Goal: Task Accomplishment & Management: Manage account settings

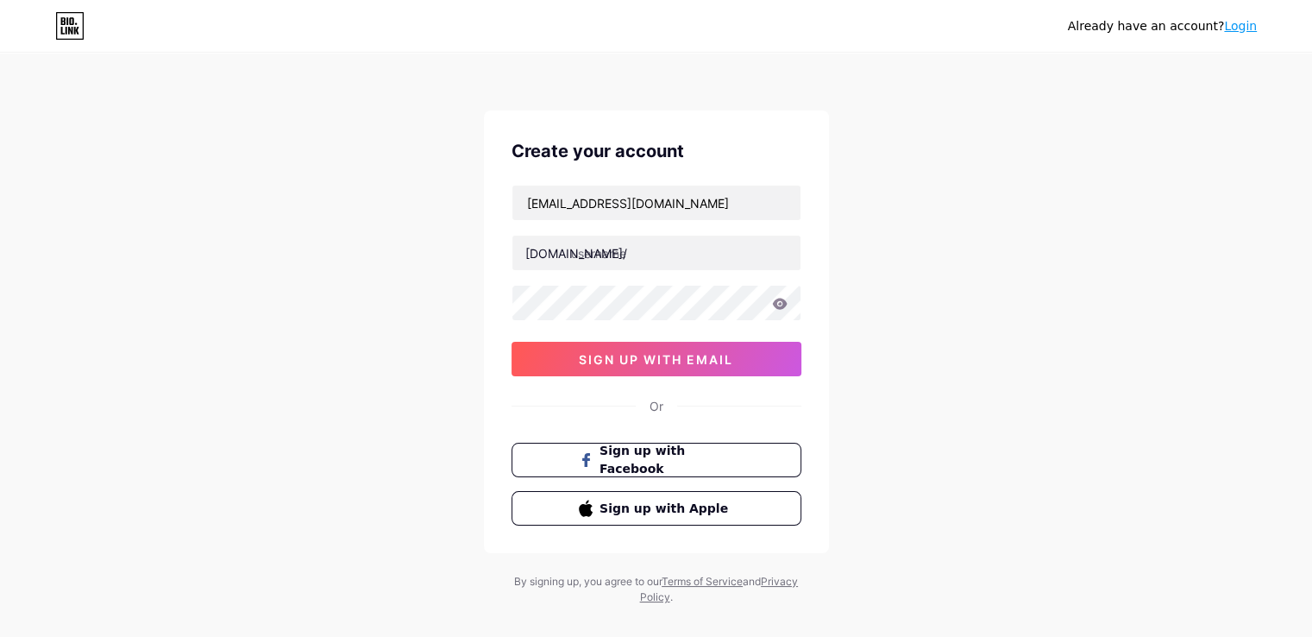
type input "[EMAIL_ADDRESS][DOMAIN_NAME]"
click at [616, 263] on input "text" at bounding box center [657, 253] width 288 height 35
paste input "villagetinyhomesaustin"
type input "villagetinyhomesaustin"
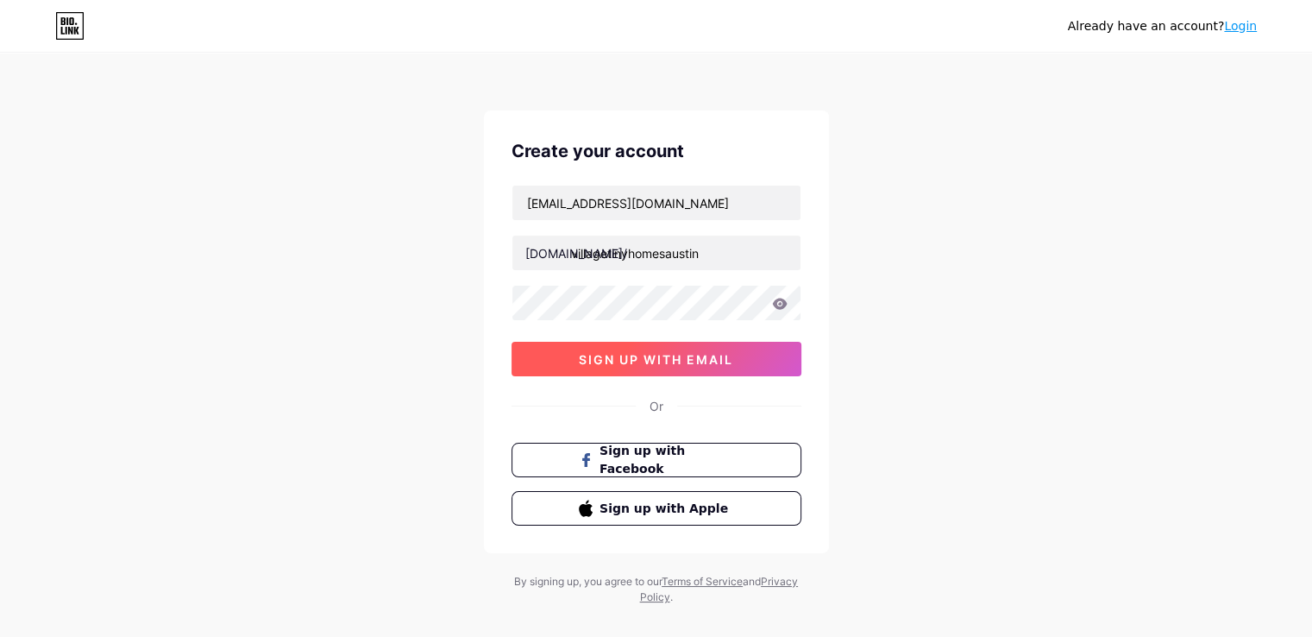
click at [617, 363] on span "sign up with email" at bounding box center [656, 359] width 154 height 15
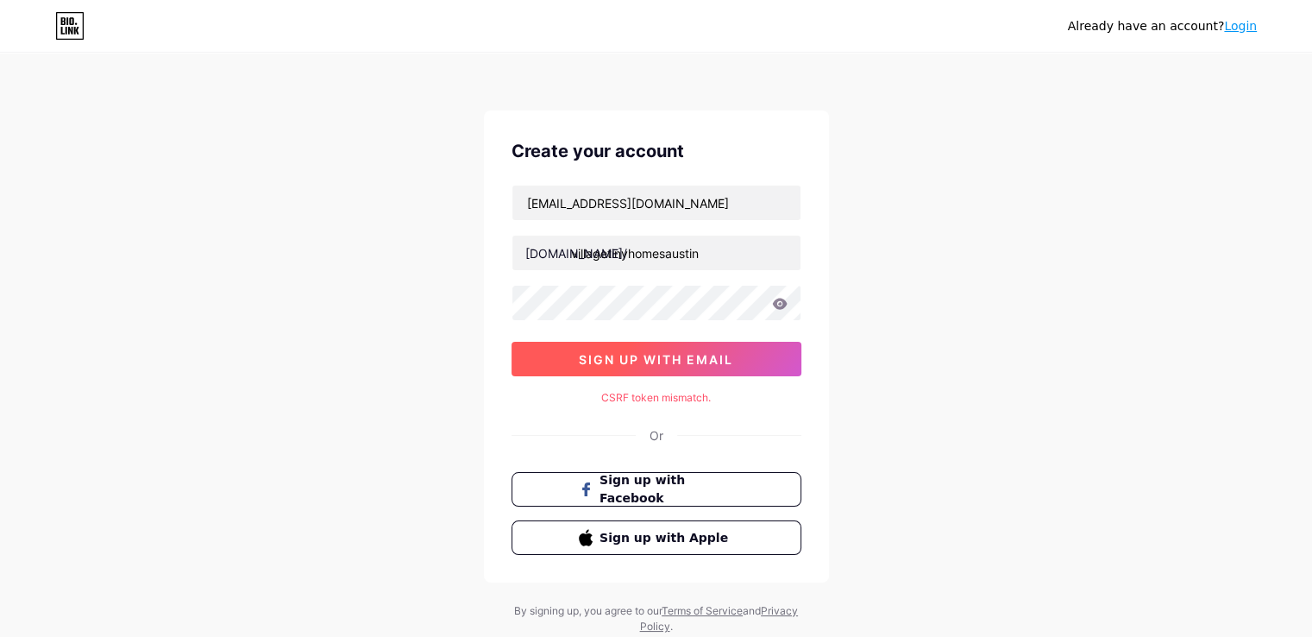
click at [683, 357] on span "sign up with email" at bounding box center [656, 359] width 154 height 15
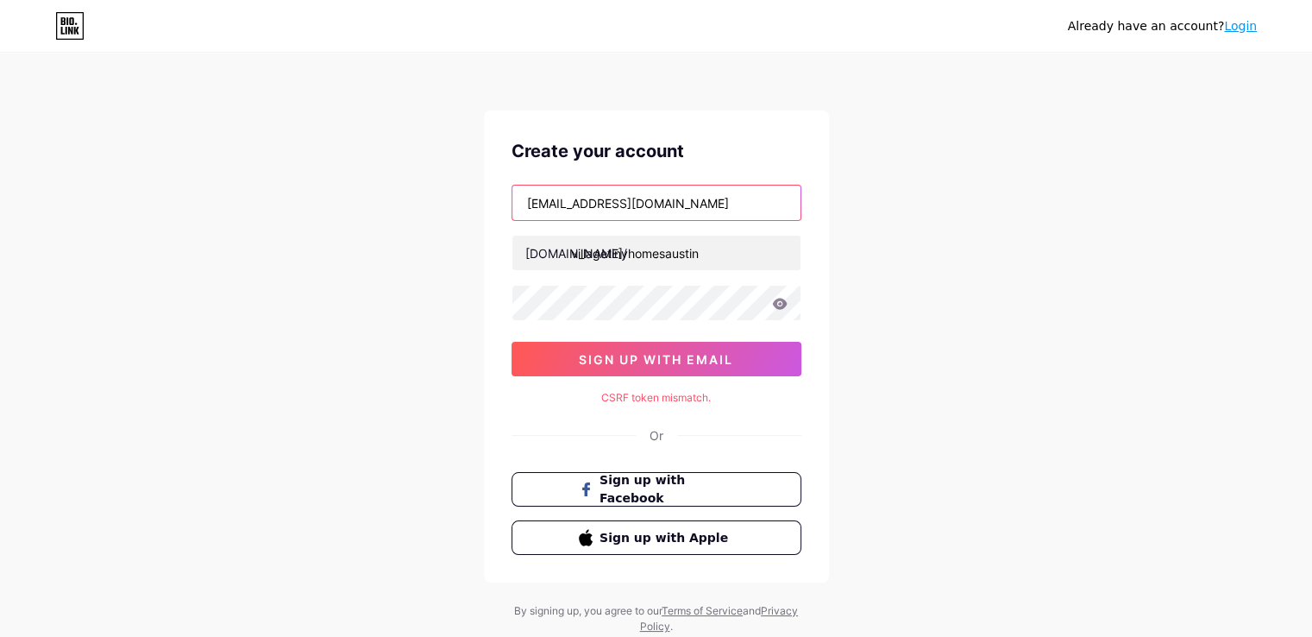
click at [638, 199] on input "[EMAIL_ADDRESS][DOMAIN_NAME]" at bounding box center [657, 203] width 288 height 35
click at [790, 204] on input "[EMAIL_ADDRESS][DOMAIN_NAME]" at bounding box center [657, 203] width 288 height 35
click at [867, 211] on div "Already have an account? Login Create your account villagetinyhomesaustin1@gmai…" at bounding box center [656, 344] width 1312 height 689
click at [745, 197] on input "villagetinyhomesaustin1@gmail.com" at bounding box center [657, 203] width 288 height 35
type input "villagetinyhomesaustin1@gmail.com"
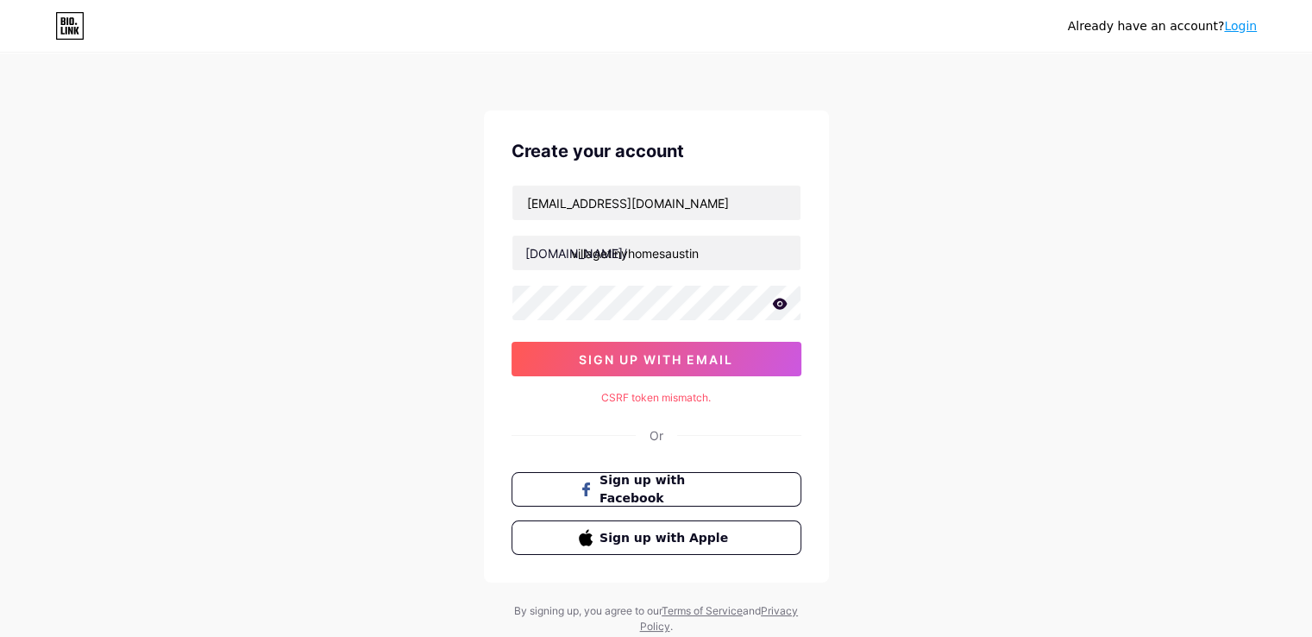
click at [862, 207] on div "Already have an account? Login Create your account villagetinyhomesaustin1@gmai…" at bounding box center [656, 344] width 1312 height 689
drag, startPoint x: 668, startPoint y: 252, endPoint x: 787, endPoint y: 252, distance: 119.1
click at [787, 252] on input "villagetinyhomesaustin" at bounding box center [657, 253] width 288 height 35
type input "villagetinyhomes"
click at [652, 349] on button "sign up with email" at bounding box center [657, 359] width 290 height 35
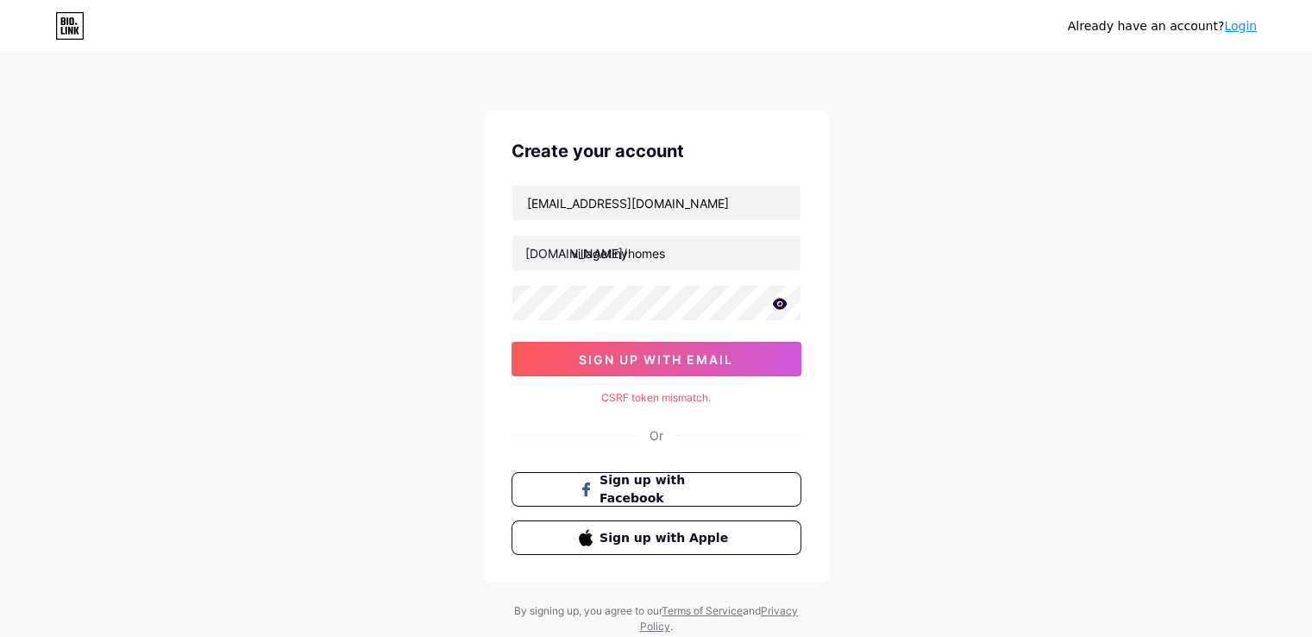
click at [663, 405] on div "Create your account villagetinyhomesaustin1@gmail.com bio.link/ villagetinyhome…" at bounding box center [656, 346] width 345 height 472
click at [662, 403] on div "CSRF token mismatch." at bounding box center [657, 398] width 290 height 16
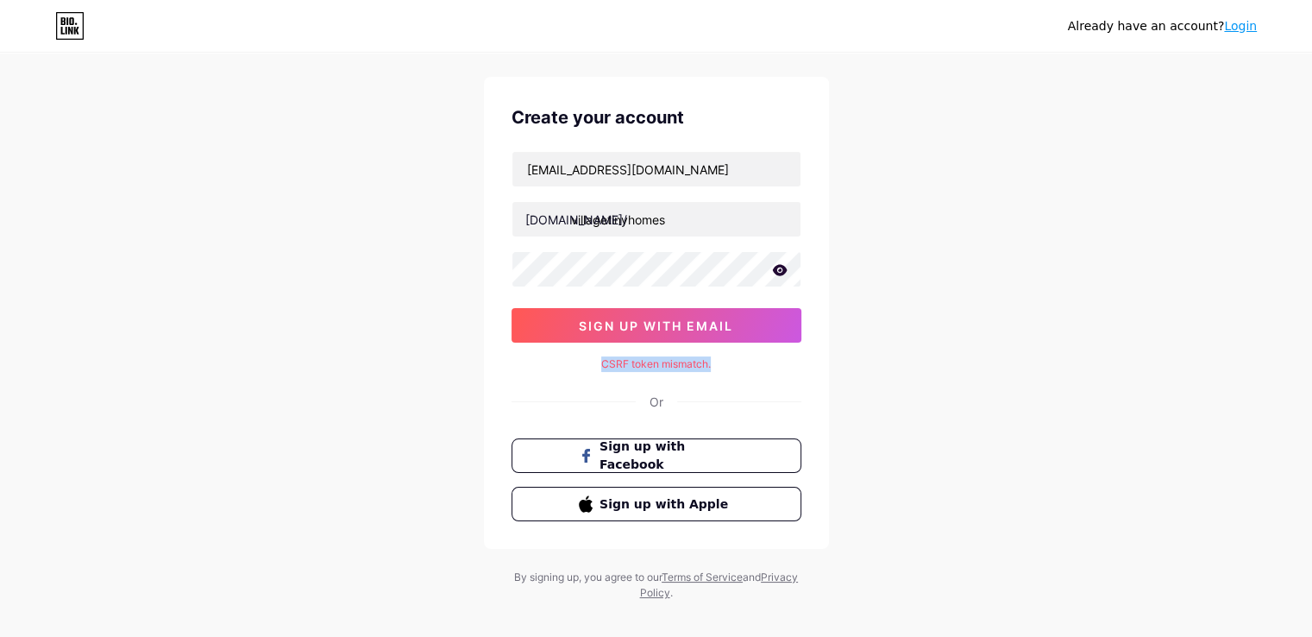
scroll to position [52, 0]
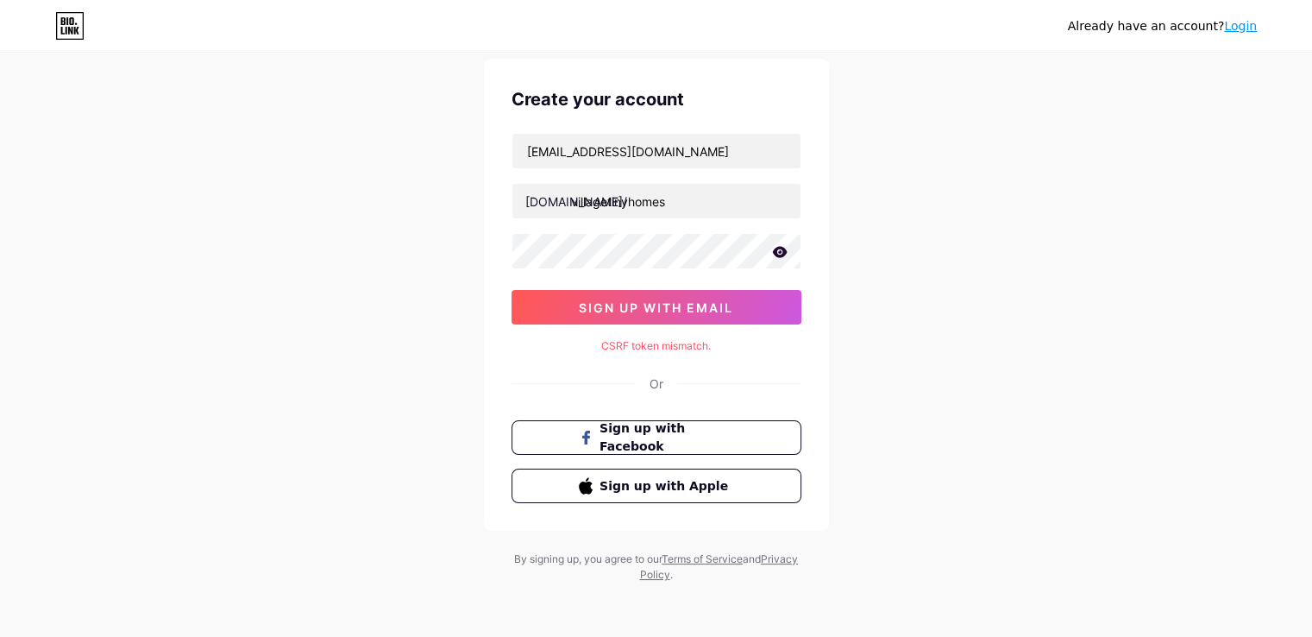
click at [887, 358] on div "Already have an account? Login Create your account villagetinyhomesaustin1@gmai…" at bounding box center [656, 292] width 1312 height 689
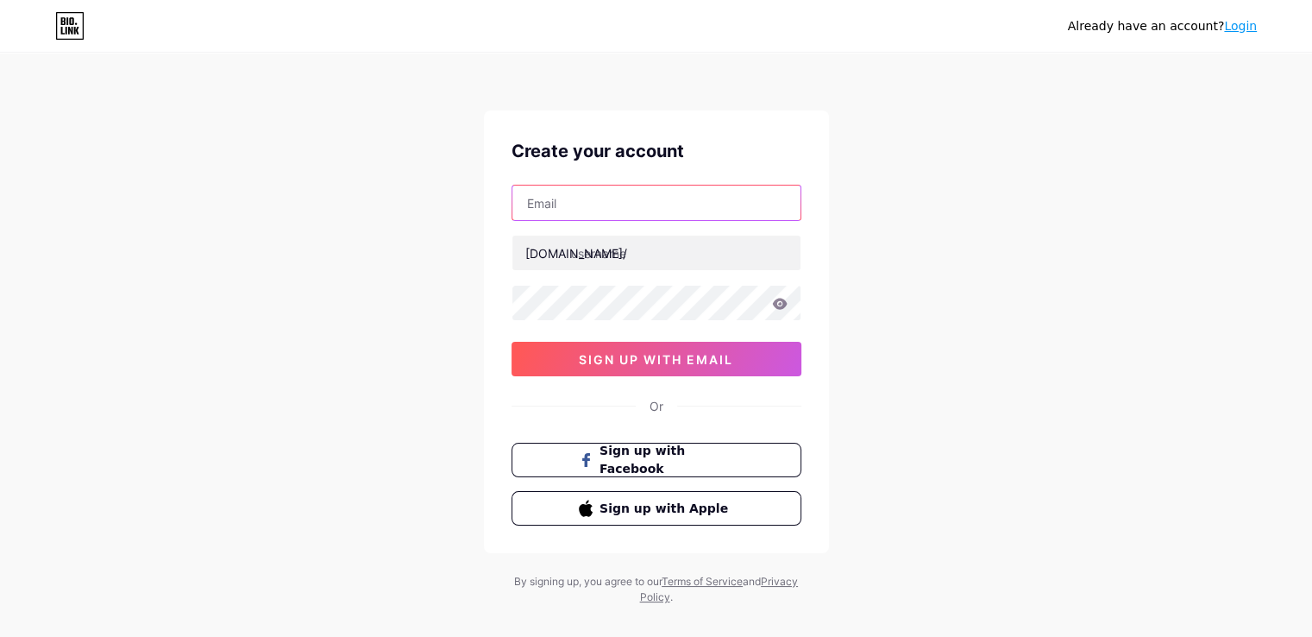
click at [621, 214] on input "text" at bounding box center [657, 203] width 288 height 35
click at [852, 232] on div "Already have an account? Login Create your account villagetinyhomesaustin1@gmai…" at bounding box center [656, 330] width 1312 height 660
drag, startPoint x: 732, startPoint y: 200, endPoint x: 823, endPoint y: 203, distance: 91.5
click at [823, 203] on div "Create your account villagetinyhomesaustin1@gmail.com bio.link/ sign up with em…" at bounding box center [656, 331] width 345 height 443
type input "villagetinyhomesaustin1@gmail.com"
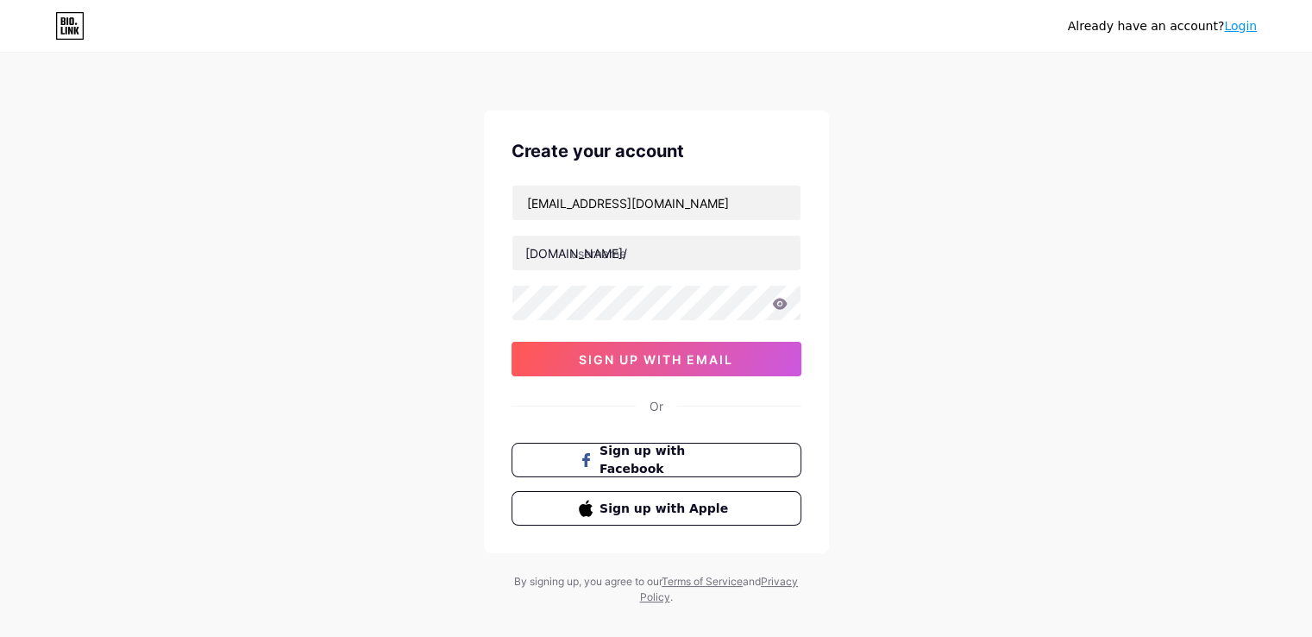
click at [859, 305] on div "Already have an account? Login Create your account villagetinyhomesaustin1@gmai…" at bounding box center [656, 330] width 1312 height 660
click at [606, 263] on input "text" at bounding box center [657, 253] width 288 height 35
paste input "villagetinyhomes"
type input "villagetinyhomes"
click at [783, 306] on icon at bounding box center [779, 303] width 15 height 11
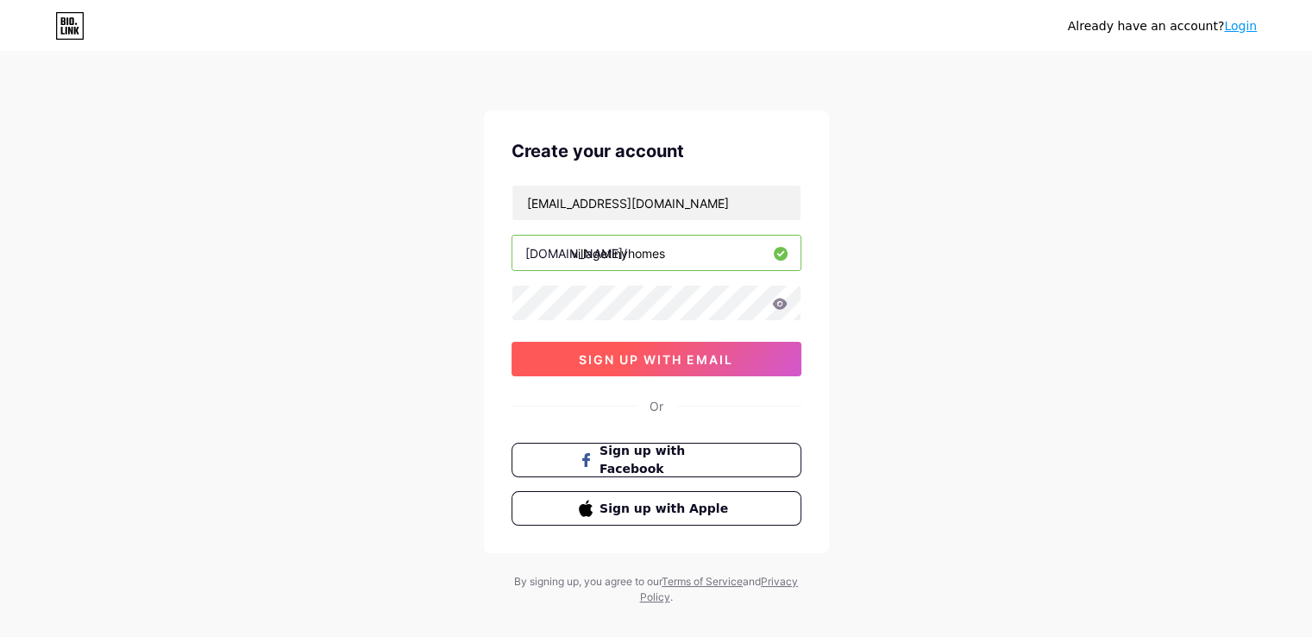
click at [666, 364] on span "sign up with email" at bounding box center [656, 359] width 154 height 15
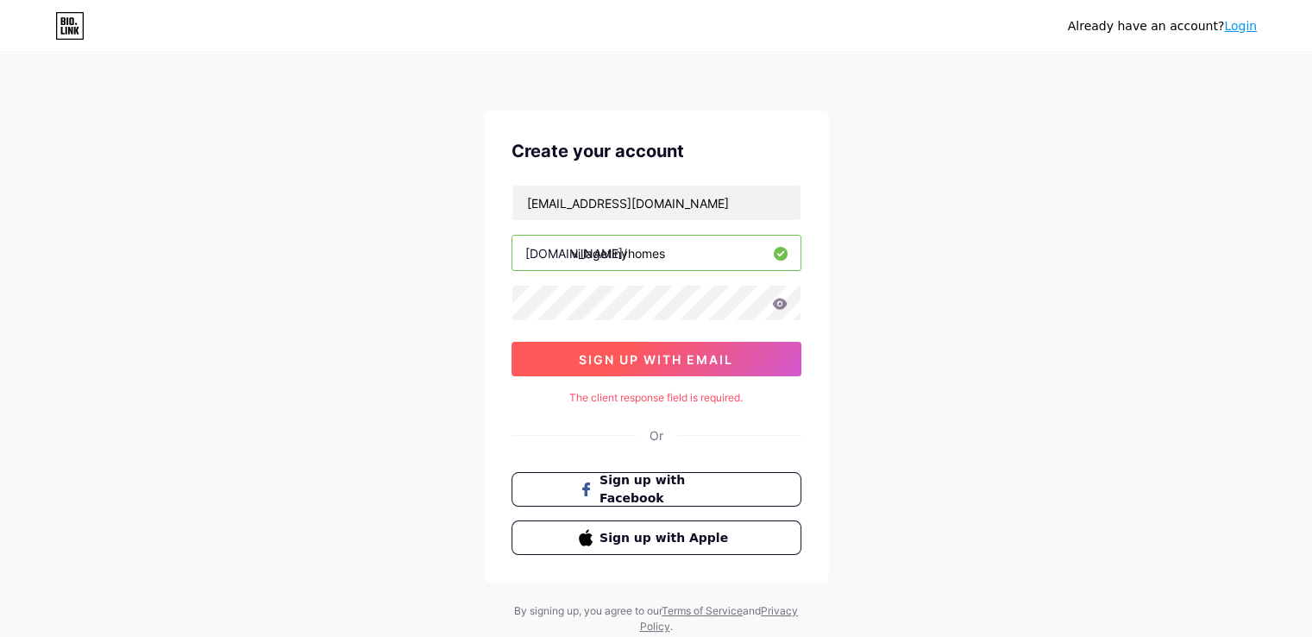
click at [666, 364] on span "sign up with email" at bounding box center [656, 359] width 154 height 15
click at [1237, 26] on link "Login" at bounding box center [1240, 26] width 33 height 14
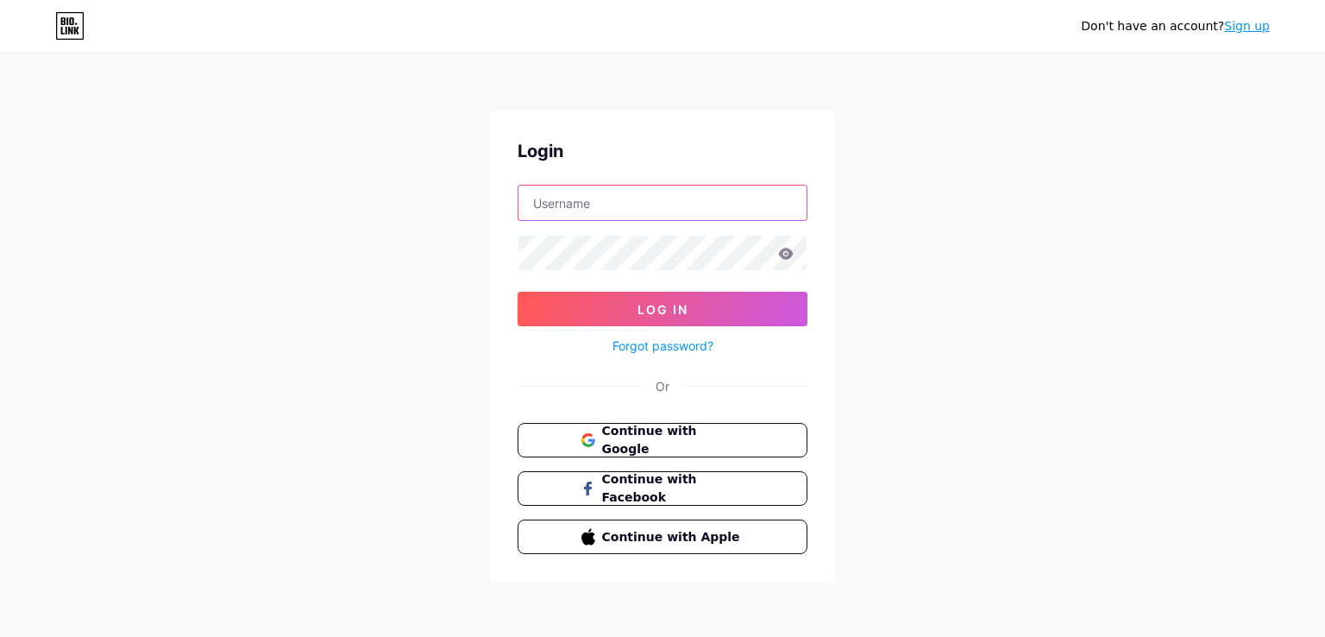
type input "villagetinyhomesaustin1@gmail.com"
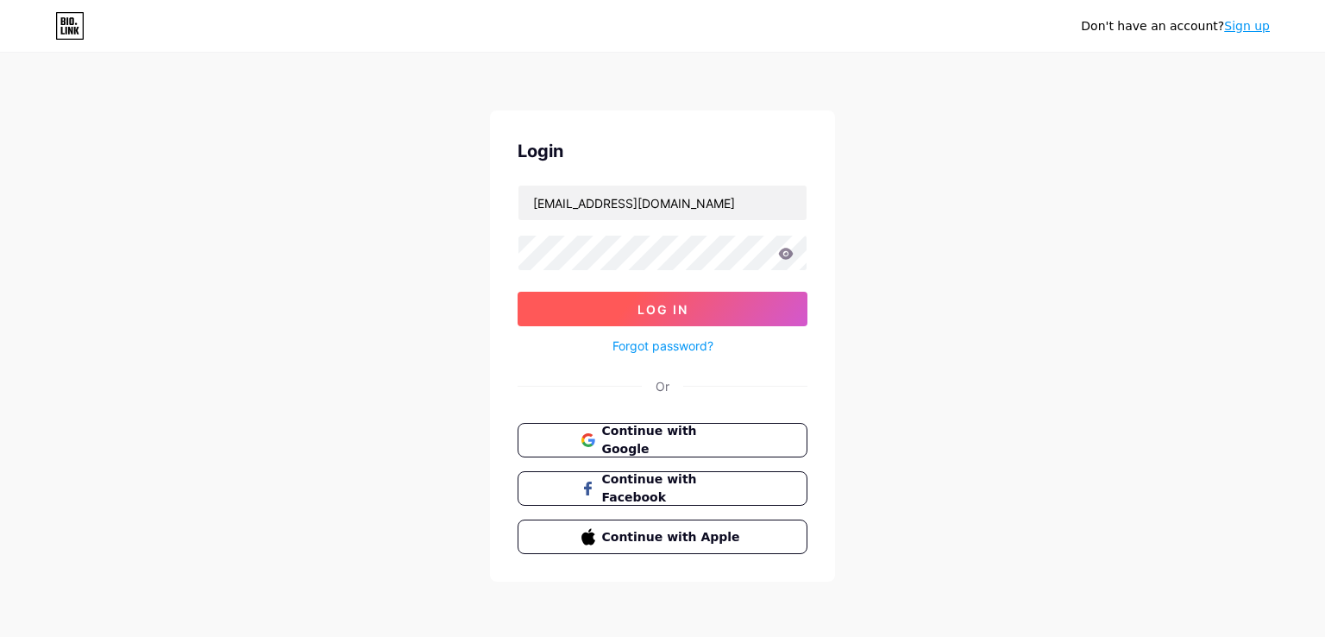
click at [690, 294] on button "Log In" at bounding box center [663, 309] width 290 height 35
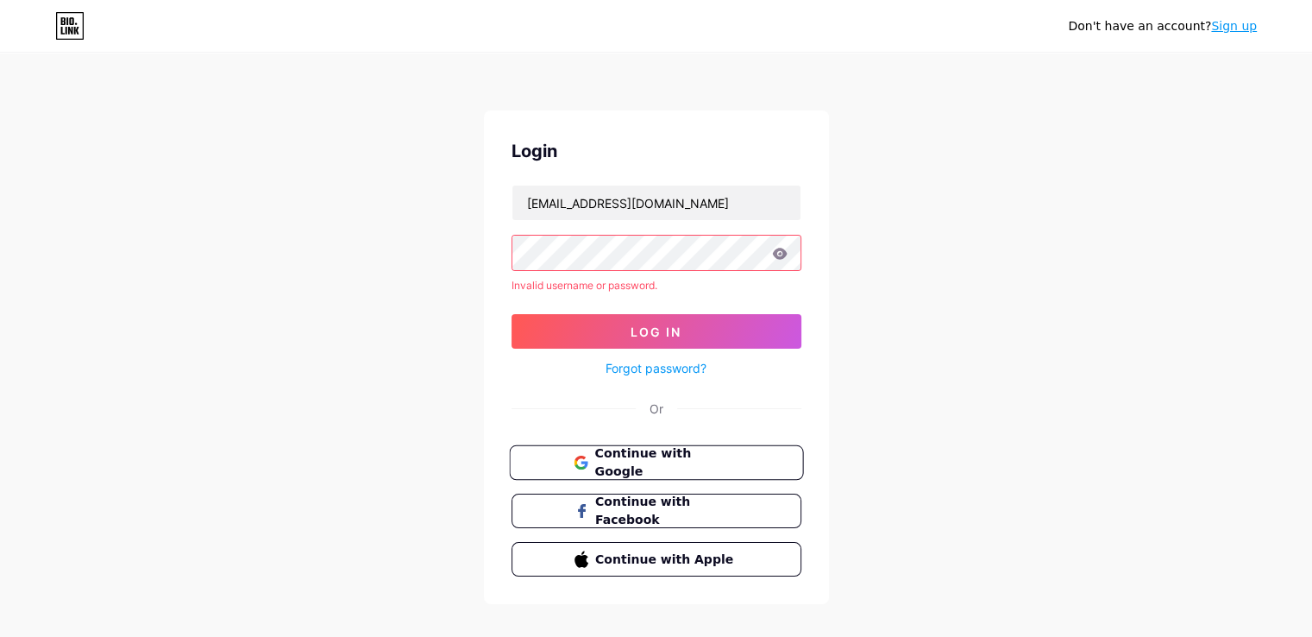
click at [639, 446] on button "Continue with Google" at bounding box center [656, 462] width 294 height 35
